Goal: Information Seeking & Learning: Learn about a topic

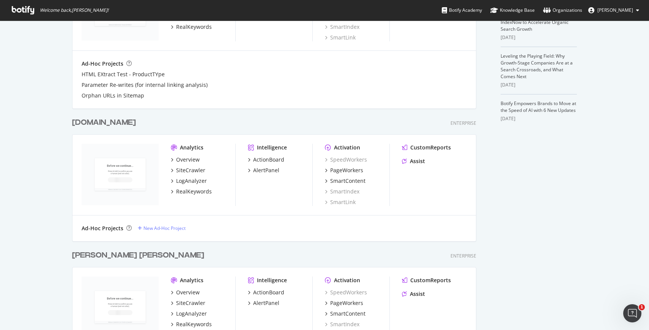
scroll to position [293, 0]
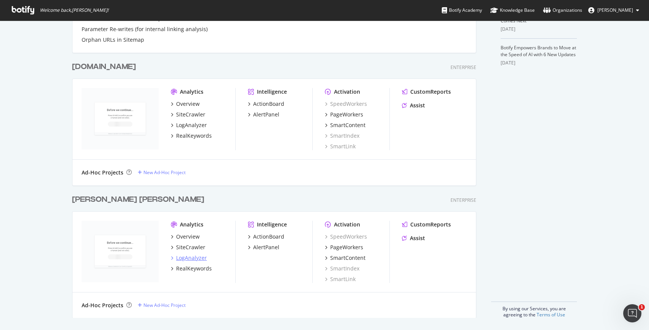
click at [193, 257] on div "LogAnalyzer" at bounding box center [191, 258] width 31 height 8
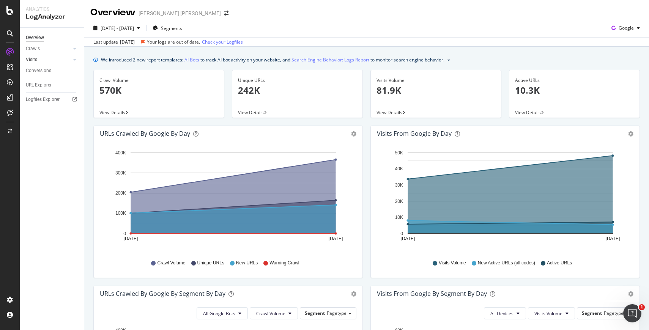
click at [57, 60] on link "Visits" at bounding box center [48, 60] width 45 height 8
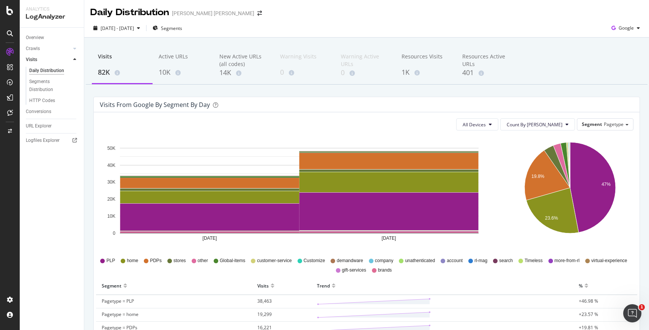
click at [199, 106] on div "Visits from google by Segment by Day" at bounding box center [155, 105] width 110 height 8
click at [591, 122] on span "Segment" at bounding box center [592, 124] width 20 height 6
click at [595, 104] on div "Visits from google by Segment by Day" at bounding box center [361, 105] width 522 height 8
click at [593, 121] on span "Segment" at bounding box center [592, 124] width 20 height 6
click at [634, 32] on div "Google" at bounding box center [626, 27] width 35 height 11
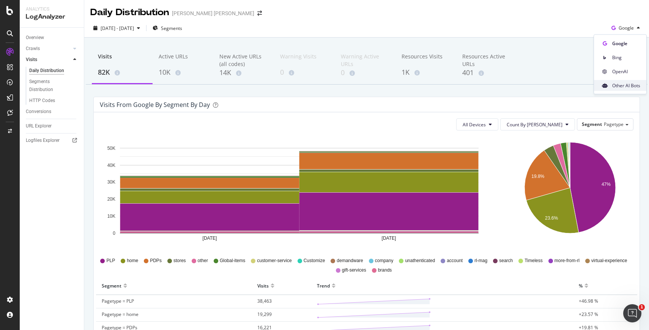
click at [625, 86] on span "Other AI Bots" at bounding box center [626, 85] width 28 height 7
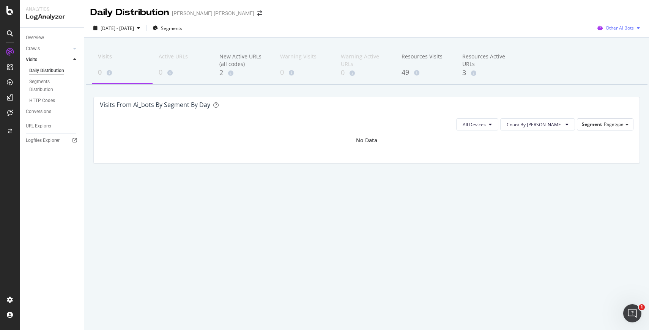
click at [628, 30] on span "Other AI Bots" at bounding box center [620, 28] width 28 height 6
click at [611, 75] on div "OpenAI" at bounding box center [619, 71] width 54 height 11
